Goal: Information Seeking & Learning: Learn about a topic

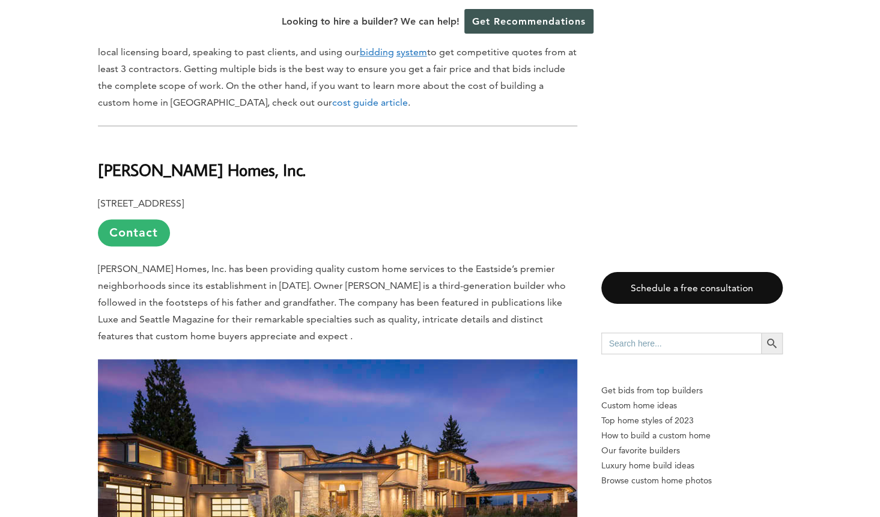
scroll to position [803, 0]
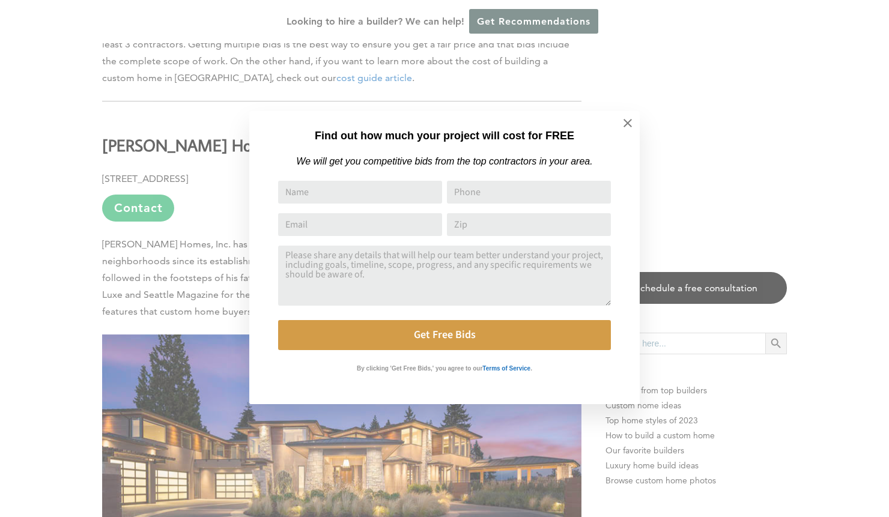
drag, startPoint x: 886, startPoint y: 22, endPoint x: 882, endPoint y: 60, distance: 38.7
click at [630, 121] on icon at bounding box center [627, 123] width 13 height 13
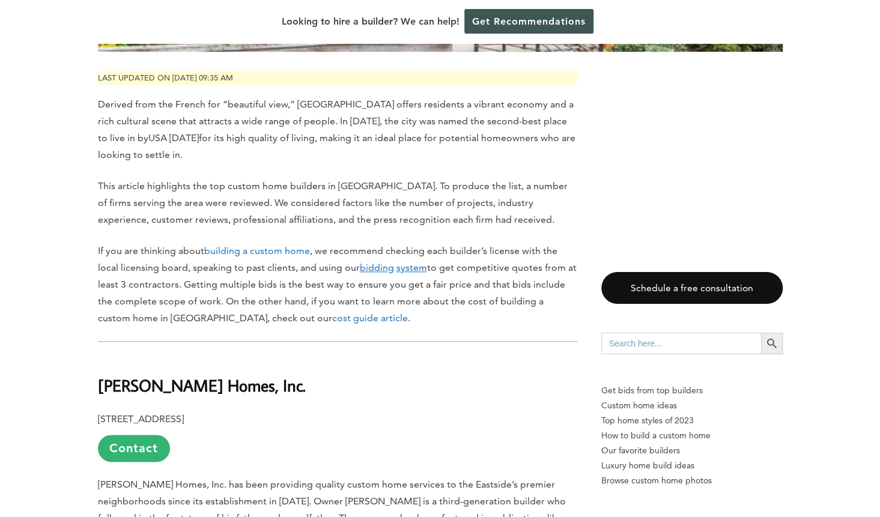
scroll to position [552, 0]
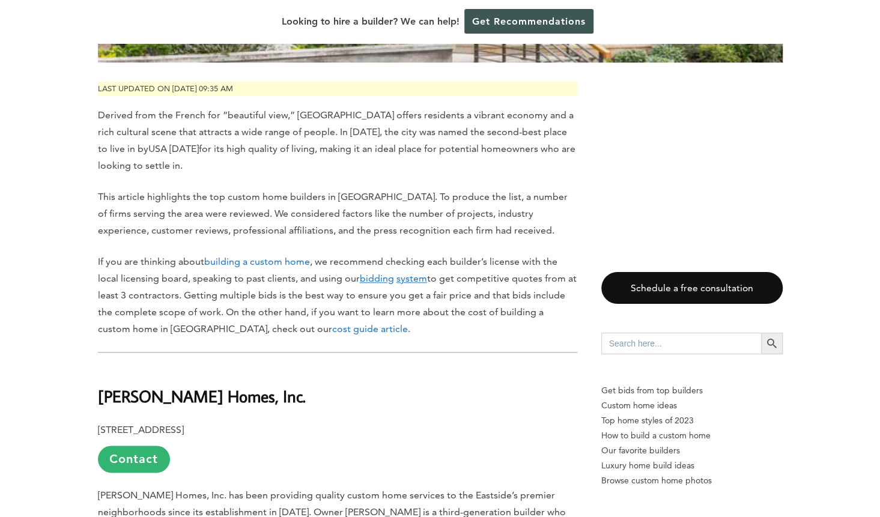
click at [332, 323] on link "cost guide article" at bounding box center [370, 328] width 76 height 11
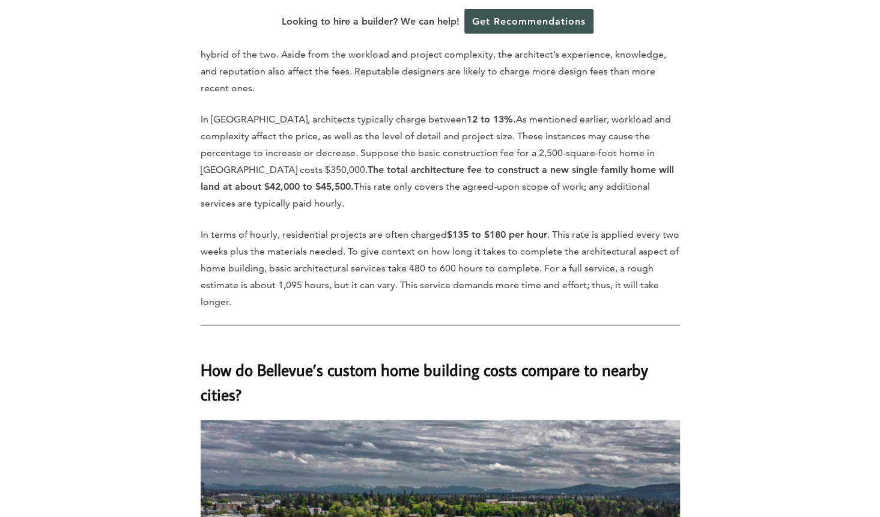
scroll to position [4422, 0]
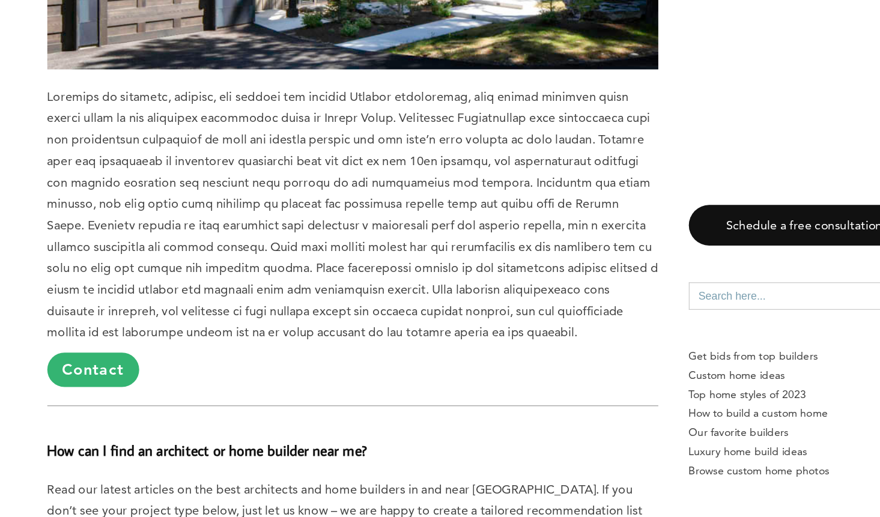
scroll to position [11558, 0]
